Goal: Use online tool/utility

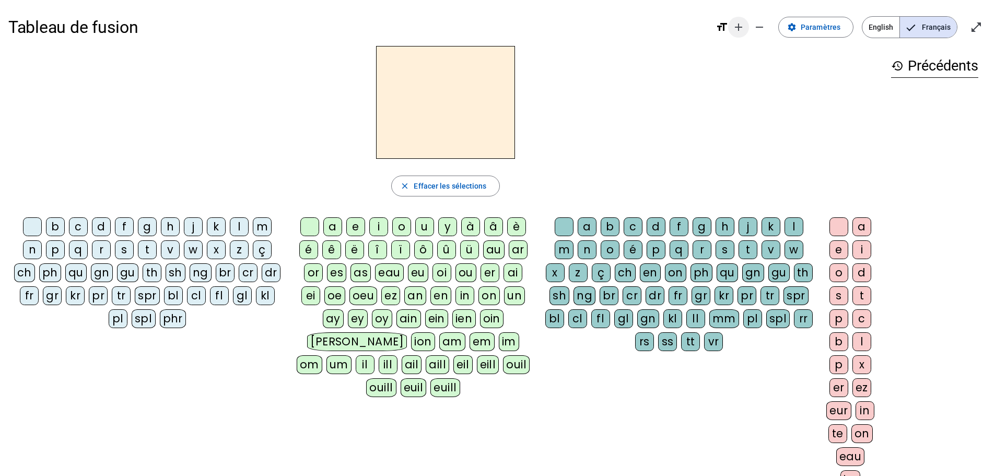
click at [734, 22] on span "Augmenter la taille de la police" at bounding box center [738, 27] width 25 height 25
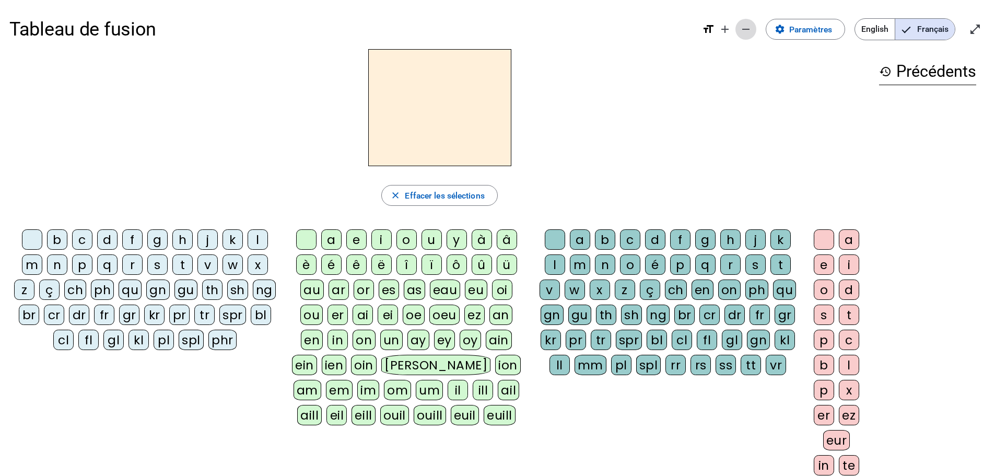
click at [740, 27] on mat-icon "remove" at bounding box center [746, 29] width 13 height 13
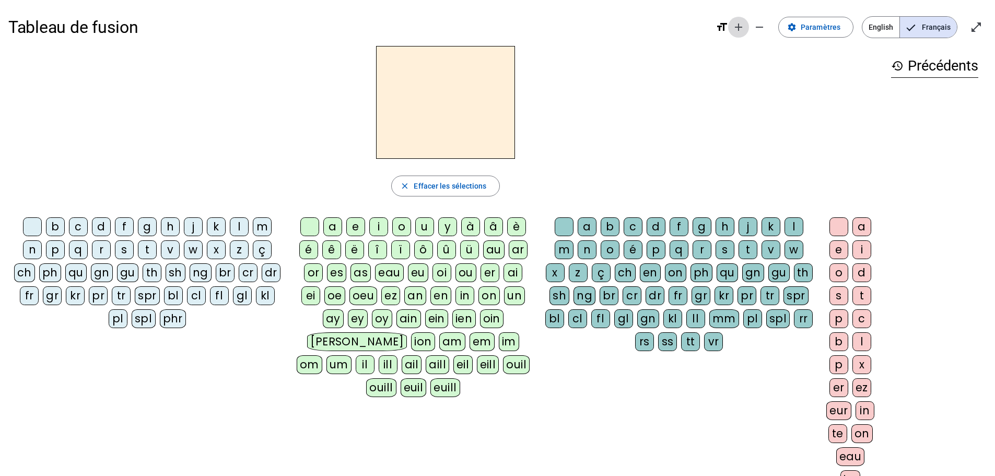
click at [743, 25] on mat-icon "add" at bounding box center [738, 27] width 13 height 13
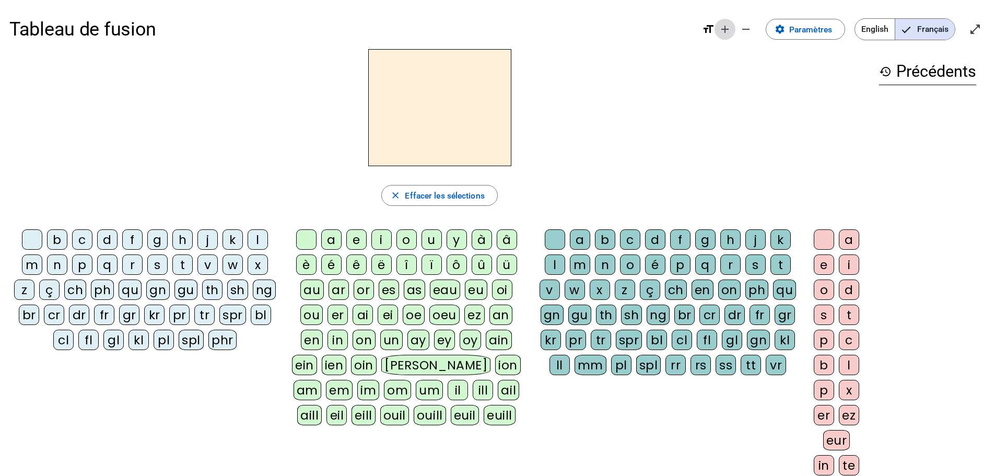
click at [725, 26] on mat-icon "add" at bounding box center [725, 29] width 13 height 13
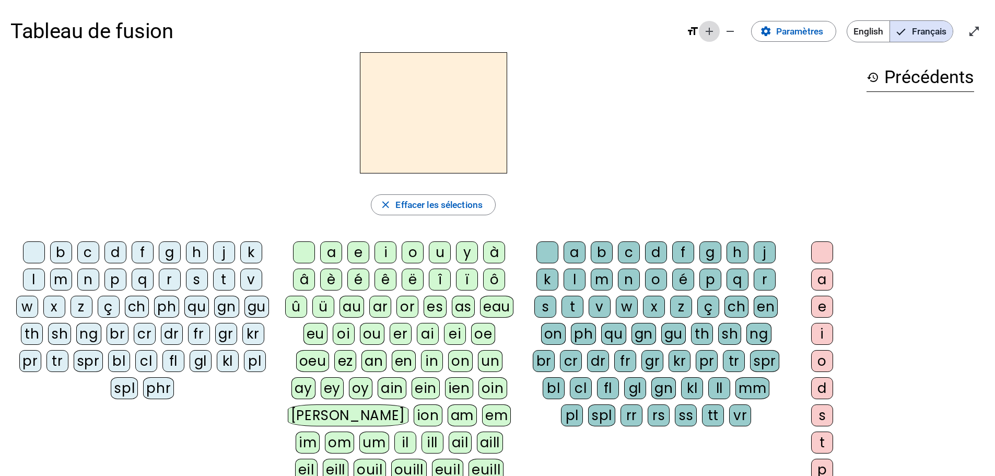
click at [707, 33] on mat-icon "add" at bounding box center [709, 31] width 13 height 13
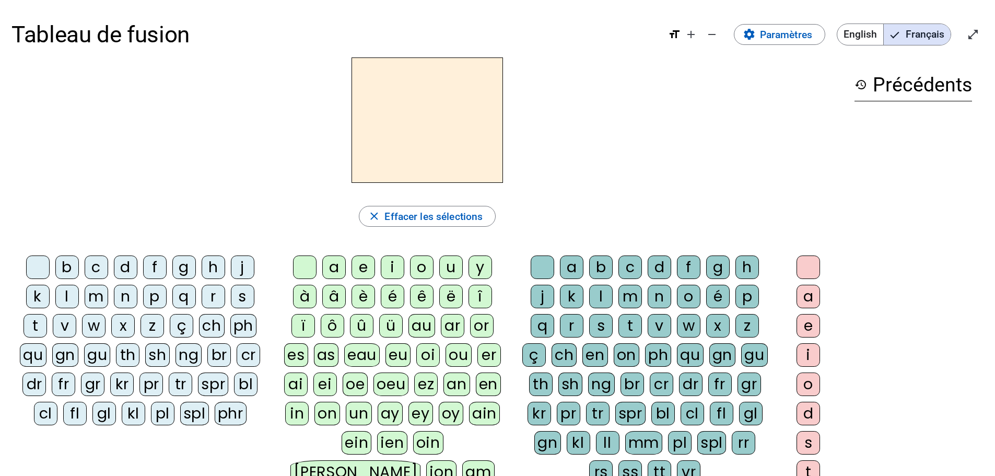
click at [67, 296] on div "l" at bounding box center [67, 297] width 24 height 24
click at [332, 268] on div "a" at bounding box center [334, 267] width 24 height 24
click at [304, 263] on div at bounding box center [305, 267] width 24 height 24
click at [365, 265] on div "e" at bounding box center [364, 267] width 24 height 24
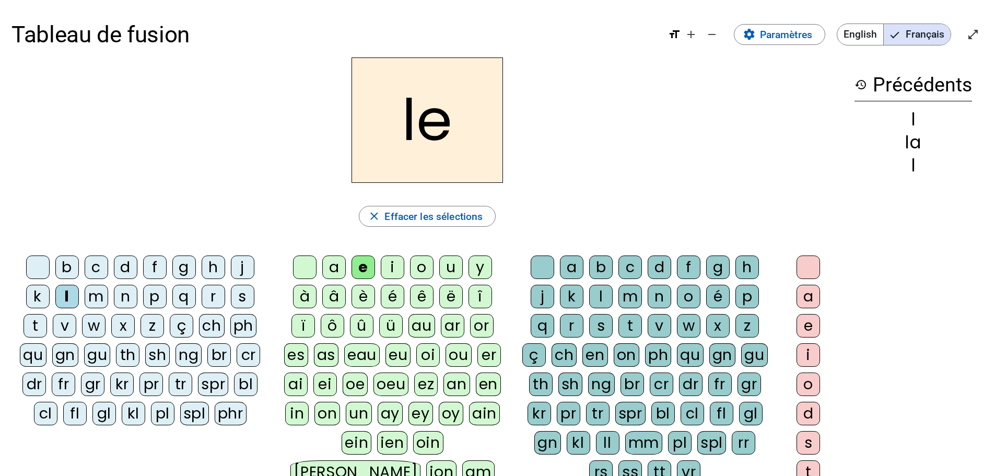
click at [40, 264] on div at bounding box center [38, 267] width 24 height 24
click at [36, 320] on div "t" at bounding box center [36, 326] width 24 height 24
click at [296, 265] on div at bounding box center [305, 267] width 24 height 24
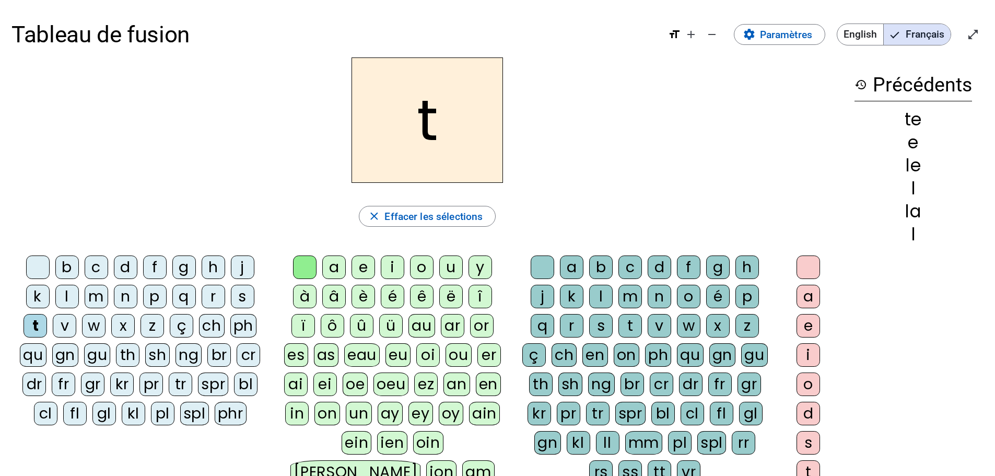
click at [443, 275] on div "u" at bounding box center [451, 267] width 24 height 24
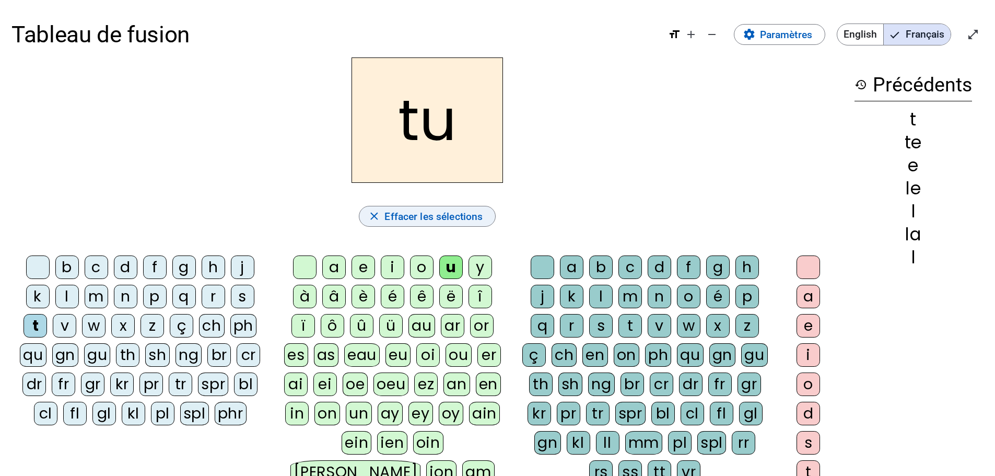
click at [456, 217] on span "Effacer les sélections" at bounding box center [433, 216] width 98 height 17
